Goal: Task Accomplishment & Management: Manage account settings

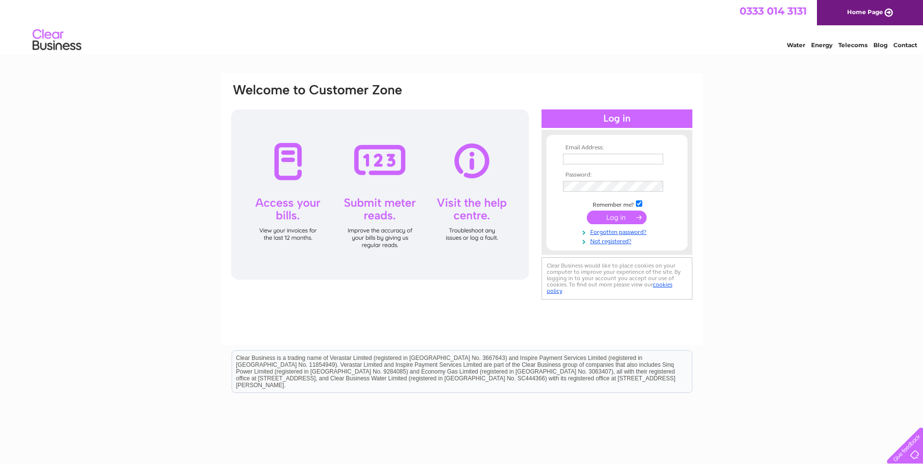
type input "[EMAIL_ADDRESS][DOMAIN_NAME]"
drag, startPoint x: 617, startPoint y: 217, endPoint x: 626, endPoint y: 216, distance: 9.4
click at [617, 217] on input "submit" at bounding box center [617, 218] width 60 height 14
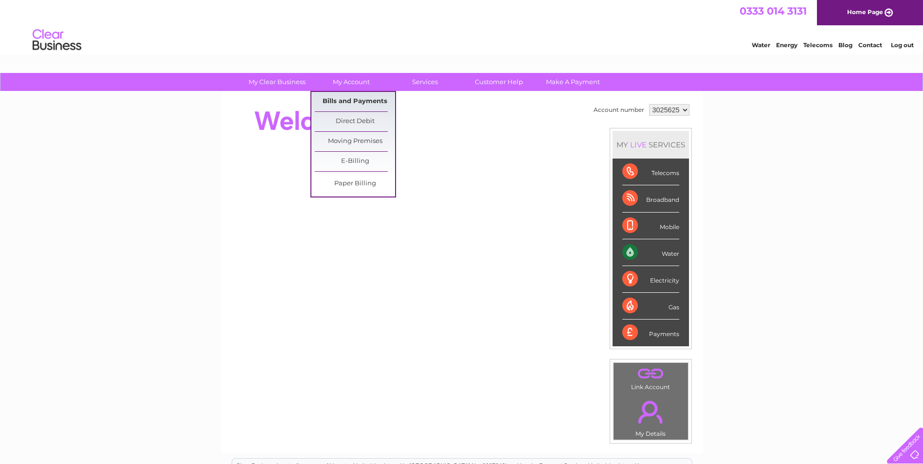
click at [361, 98] on link "Bills and Payments" at bounding box center [355, 101] width 80 height 19
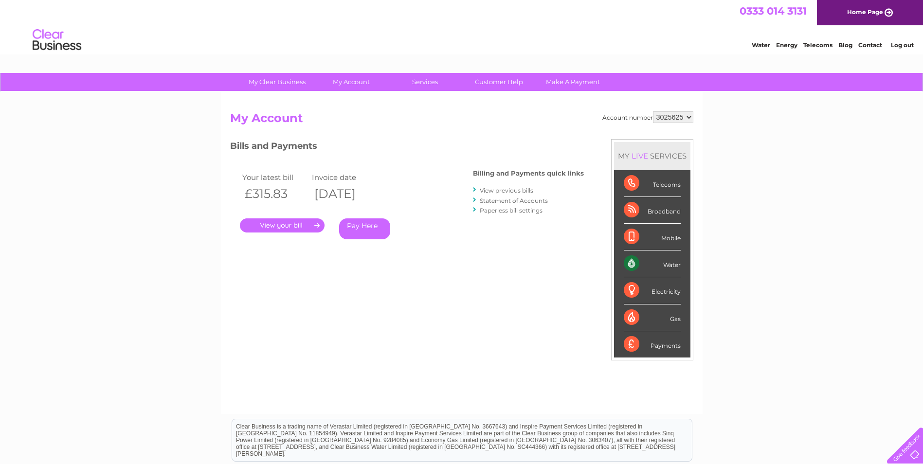
click at [287, 224] on link "." at bounding box center [282, 226] width 85 height 14
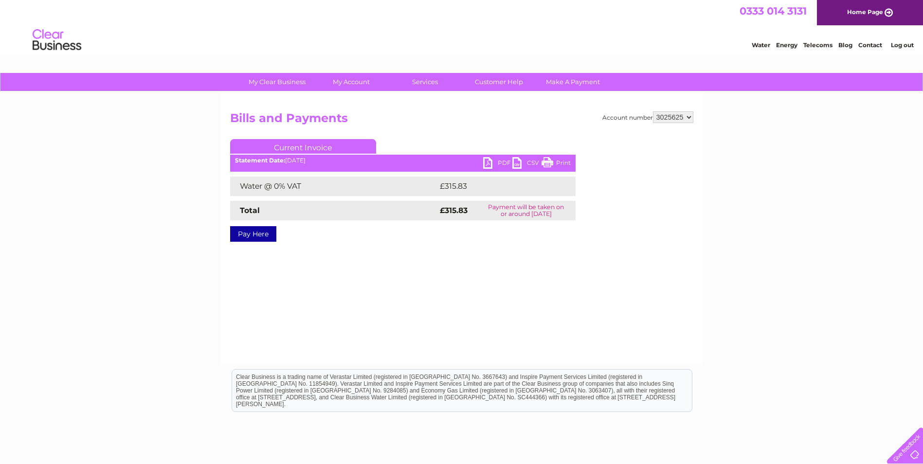
click at [496, 161] on link "PDF" at bounding box center [497, 164] width 29 height 14
